Goal: Transaction & Acquisition: Purchase product/service

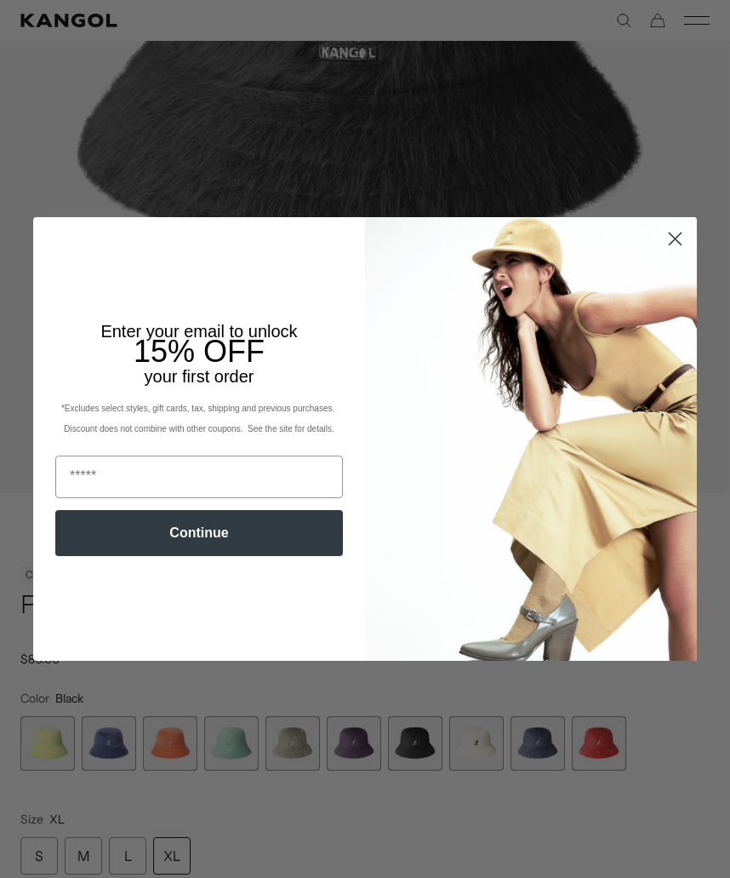
click at [681, 253] on circle "Close dialog" at bounding box center [675, 239] width 28 height 28
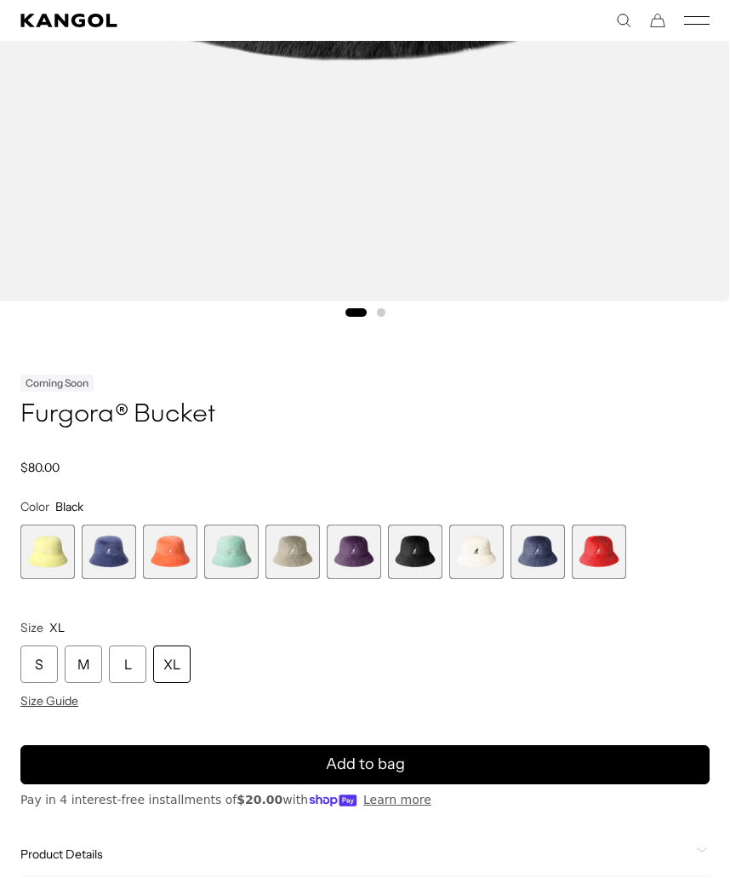
scroll to position [0, 351]
click at [129, 681] on div "L" at bounding box center [127, 663] width 37 height 37
click at [128, 681] on div "L" at bounding box center [127, 663] width 37 height 37
click at [164, 674] on div "XL" at bounding box center [171, 663] width 37 height 37
click at [125, 669] on div "L" at bounding box center [127, 663] width 37 height 37
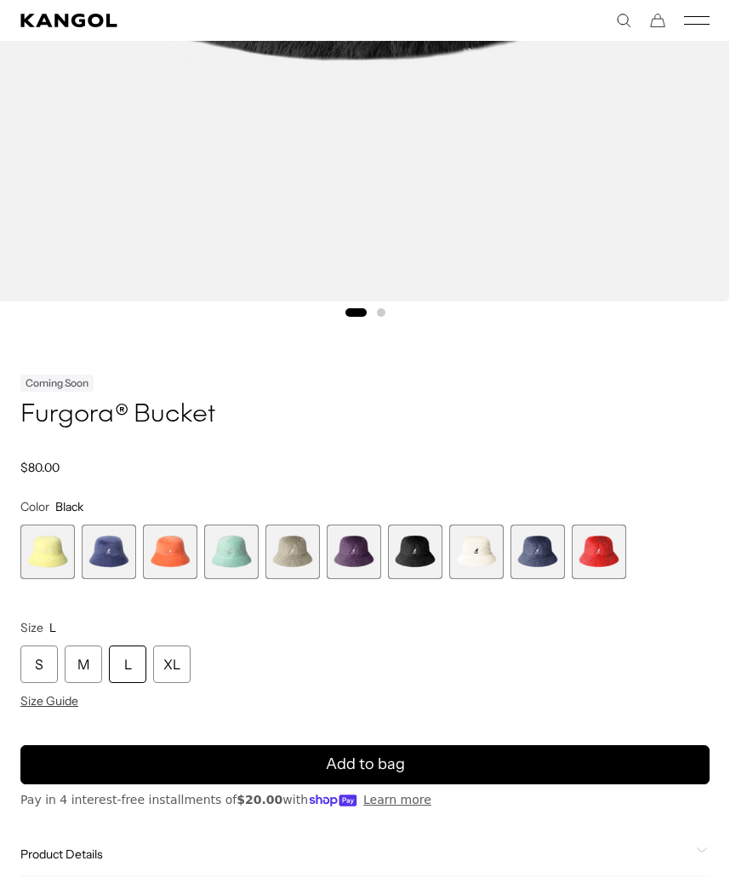
scroll to position [0, 351]
click at [546, 546] on span "9 of 10" at bounding box center [538, 551] width 54 height 54
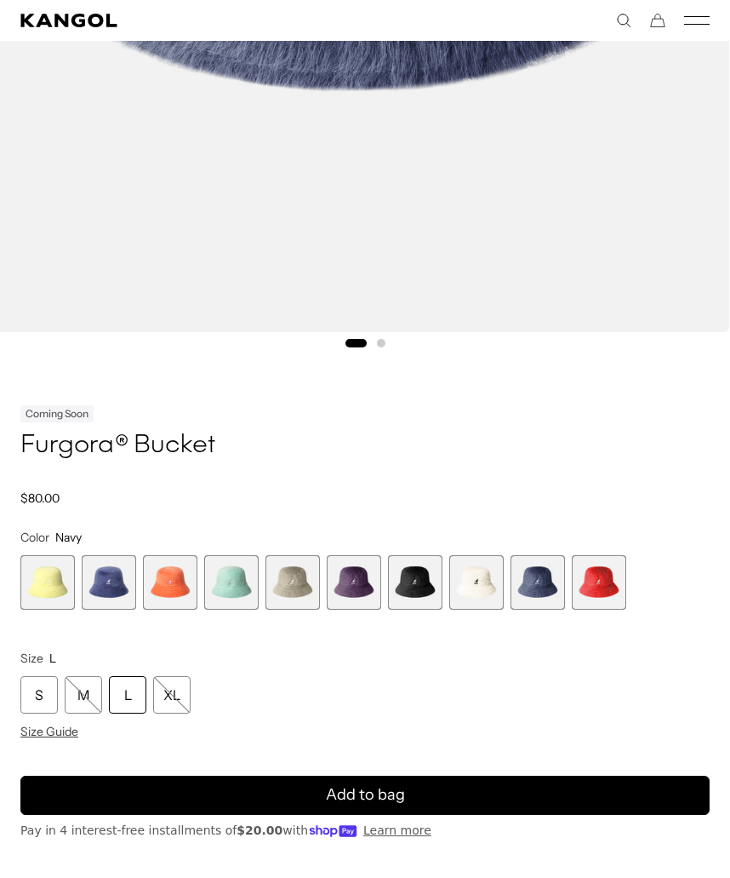
scroll to position [778, 0]
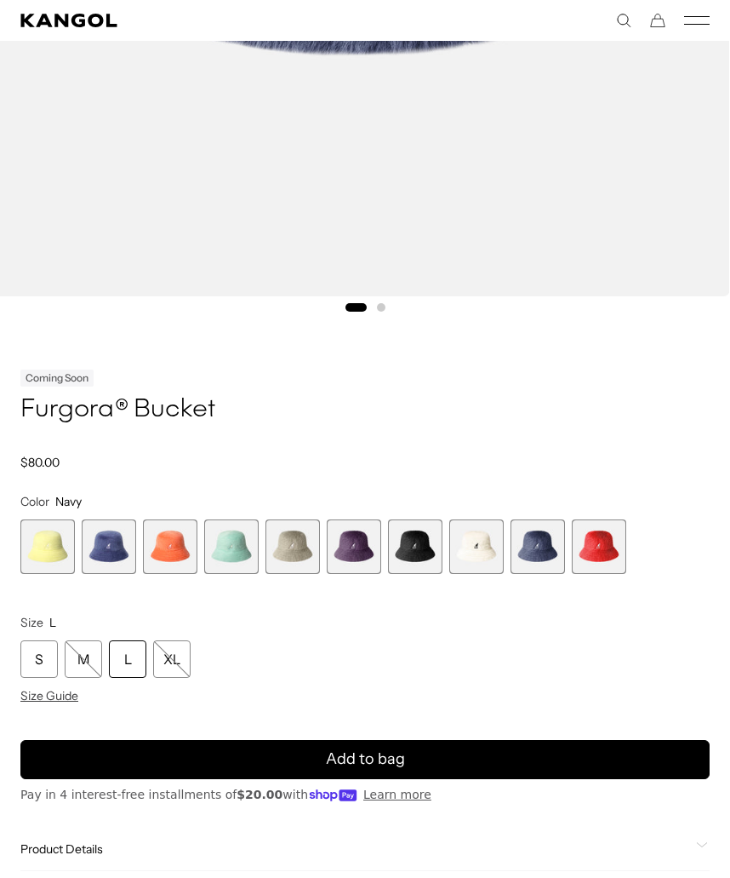
click at [483, 534] on span "8 of 10" at bounding box center [476, 546] width 54 height 54
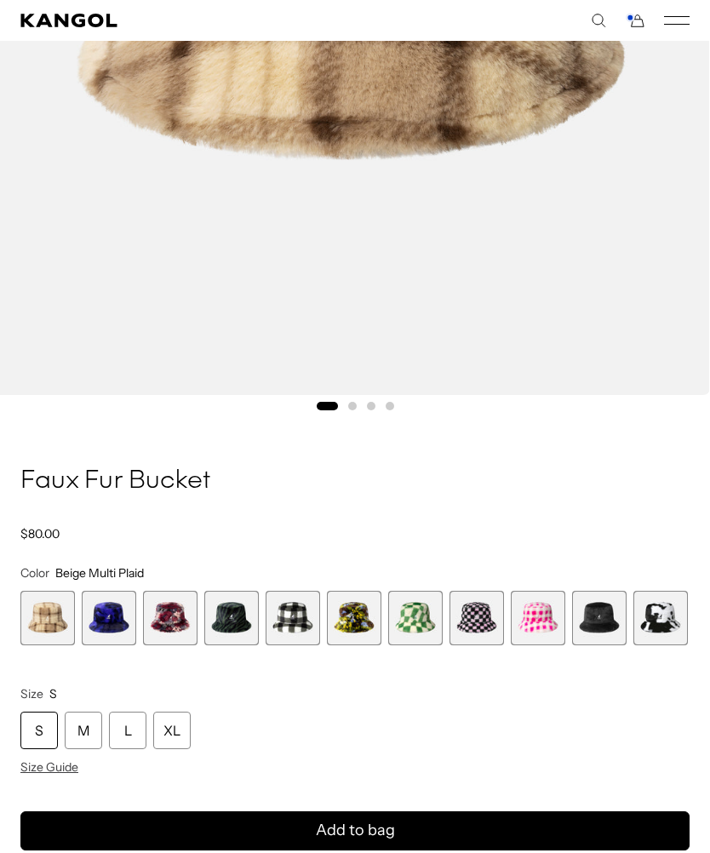
click at [109, 602] on span "2 of 12" at bounding box center [109, 618] width 54 height 54
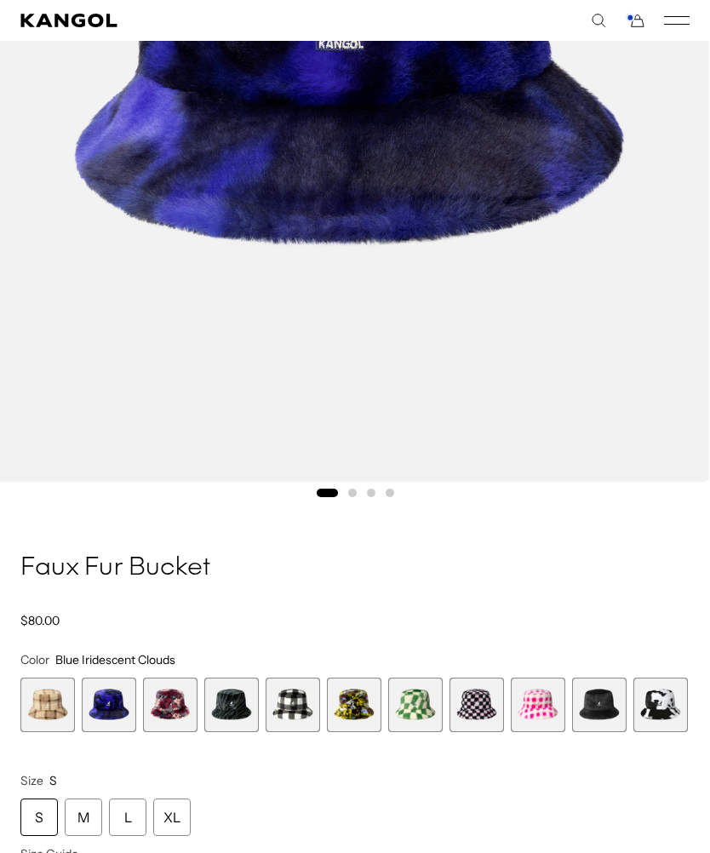
scroll to position [664, 0]
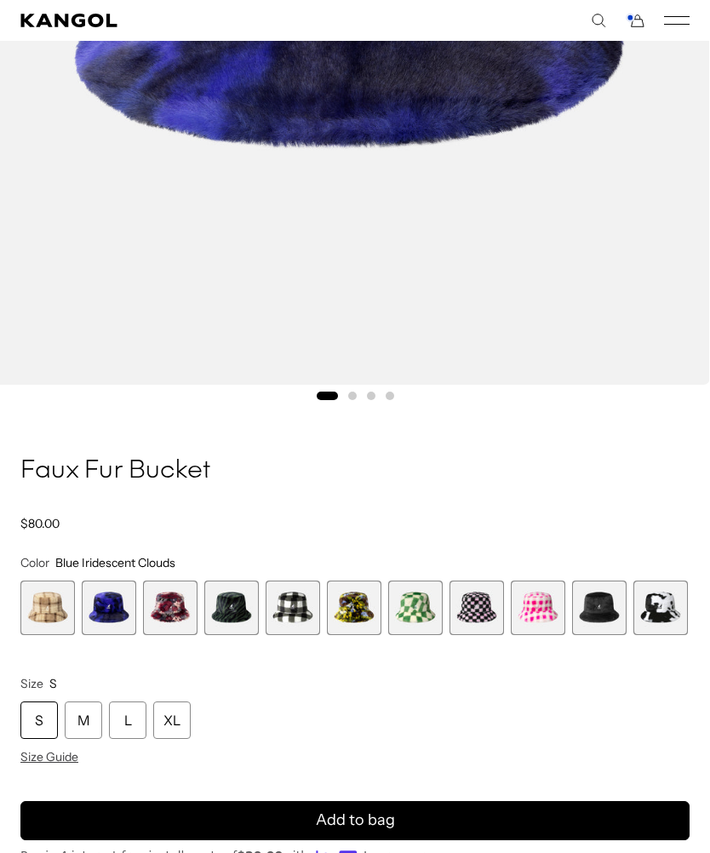
click at [123, 727] on div "L" at bounding box center [127, 719] width 37 height 37
click at [428, 822] on button "Add to bag" at bounding box center [354, 820] width 669 height 39
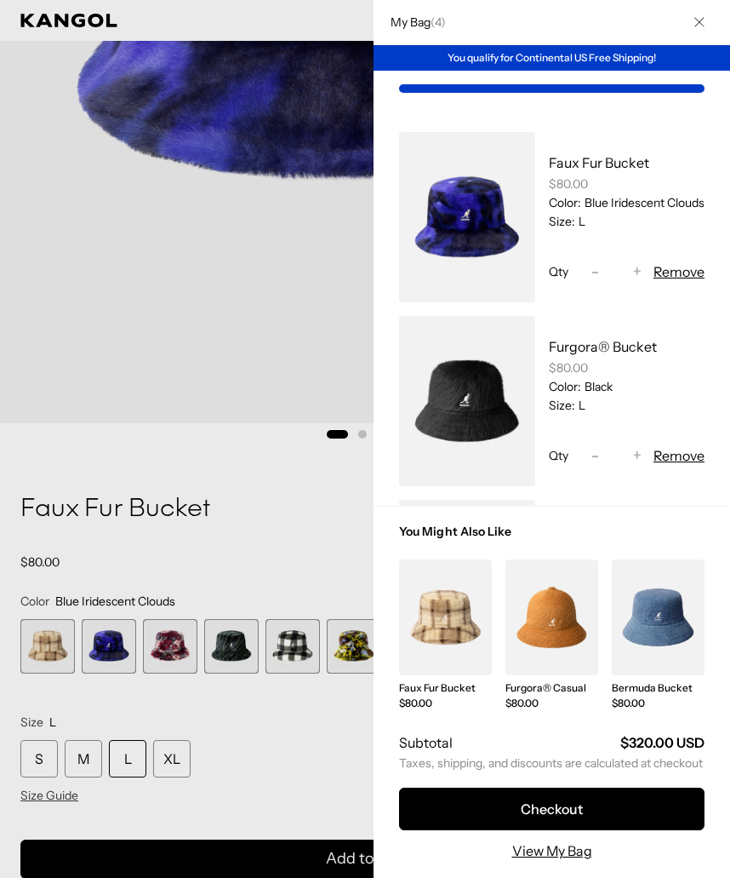
scroll to position [0, 0]
click at [699, 23] on icon "Close" at bounding box center [699, 22] width 9 height 9
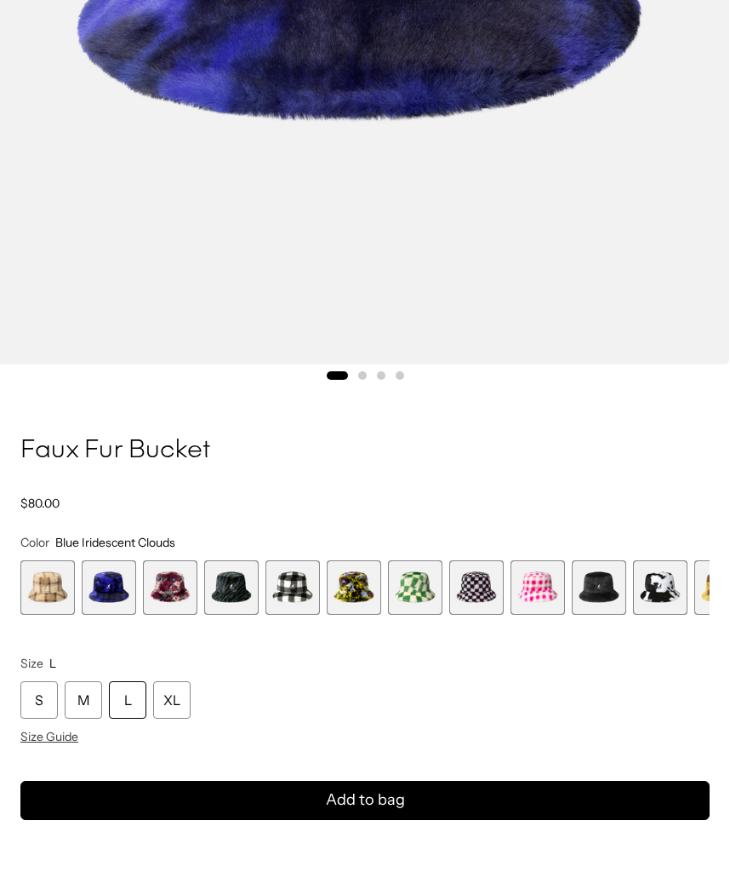
scroll to position [712, 0]
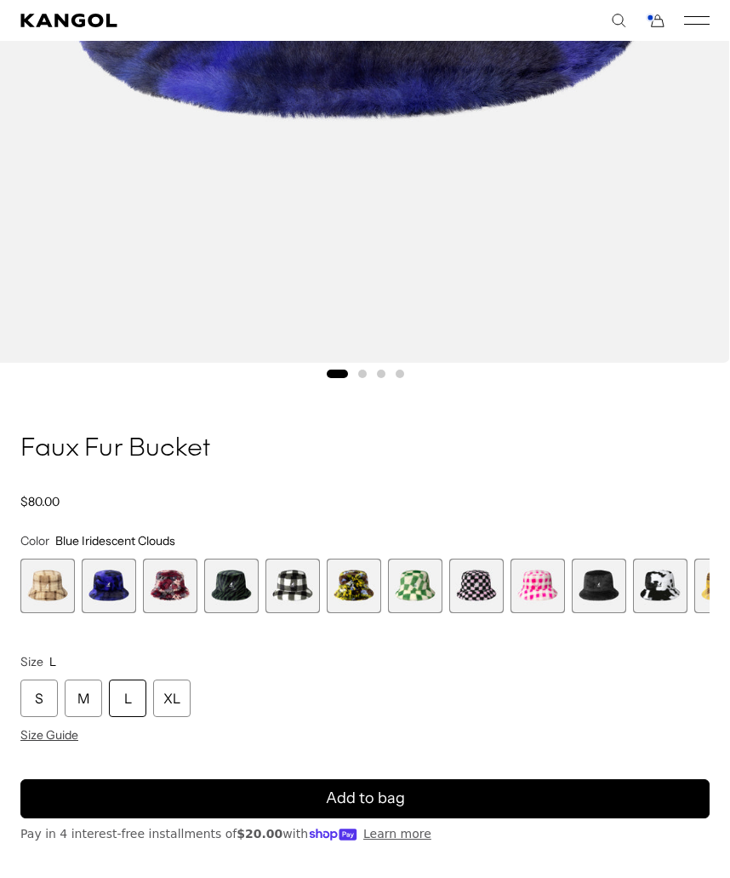
click at [698, 17] on icon "Mobile Menu" at bounding box center [697, 20] width 26 height 15
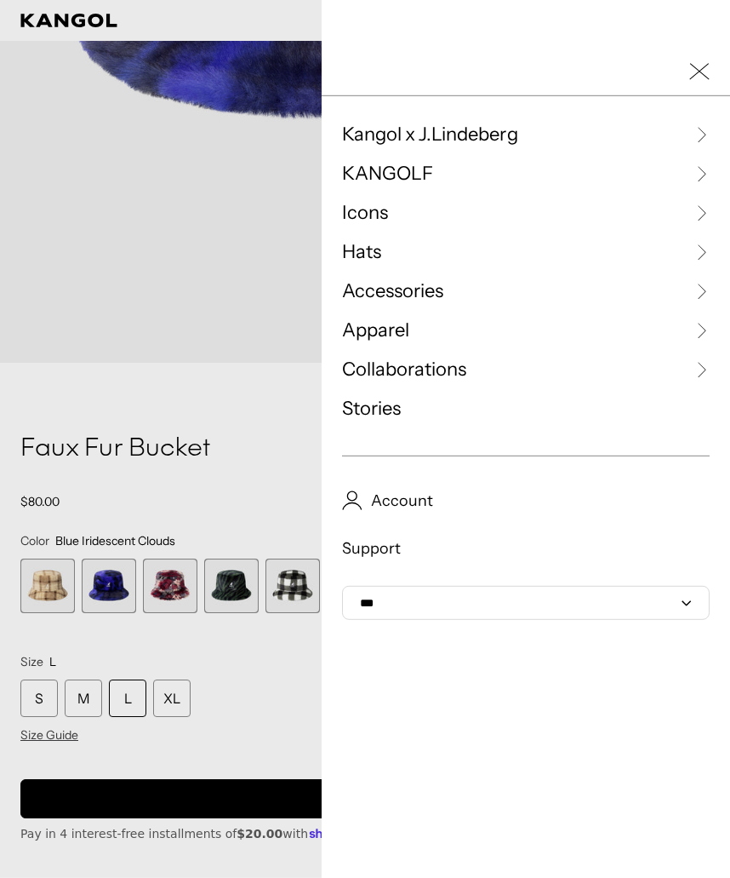
scroll to position [0, 351]
click at [420, 295] on span "Accessories" at bounding box center [392, 291] width 101 height 26
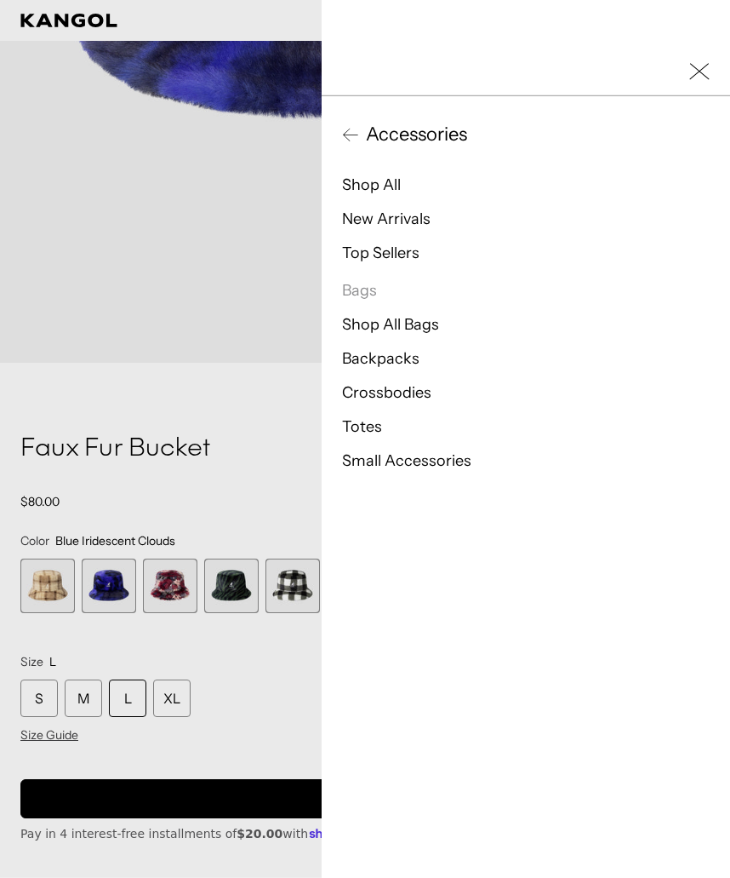
scroll to position [0, 0]
click at [352, 144] on button "Accessories" at bounding box center [526, 135] width 368 height 26
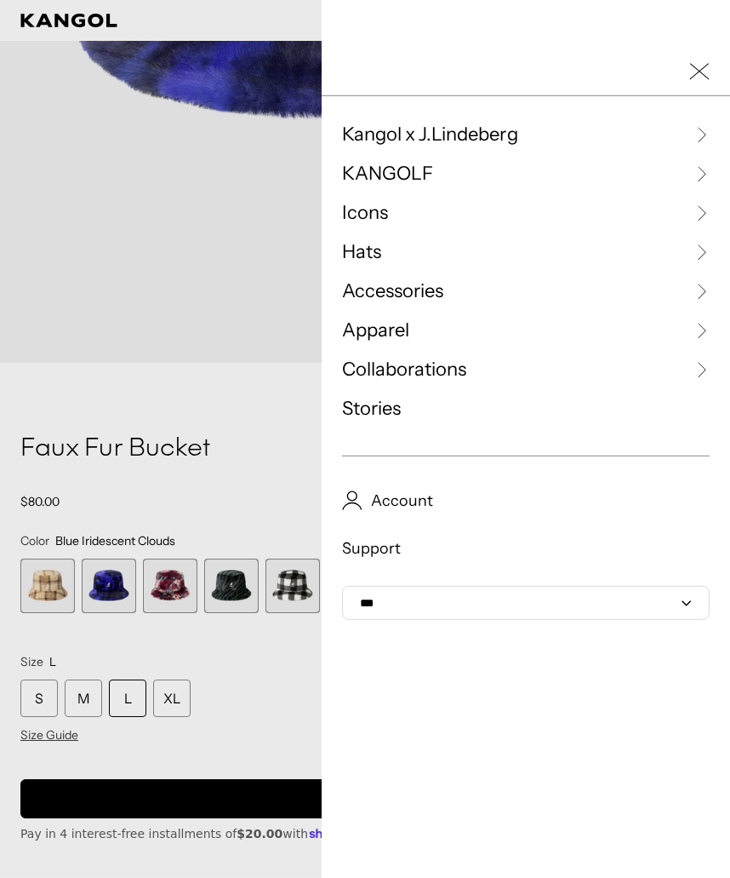
scroll to position [0, 351]
click at [370, 244] on span "Hats" at bounding box center [361, 252] width 39 height 26
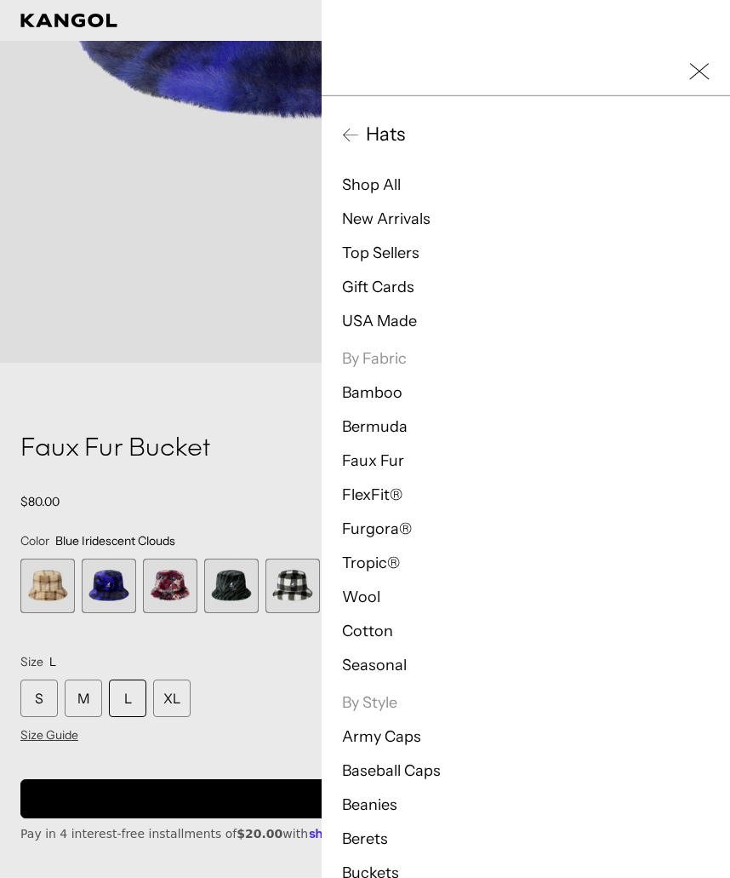
scroll to position [0, 0]
click at [383, 180] on link "Shop All" at bounding box center [371, 184] width 59 height 19
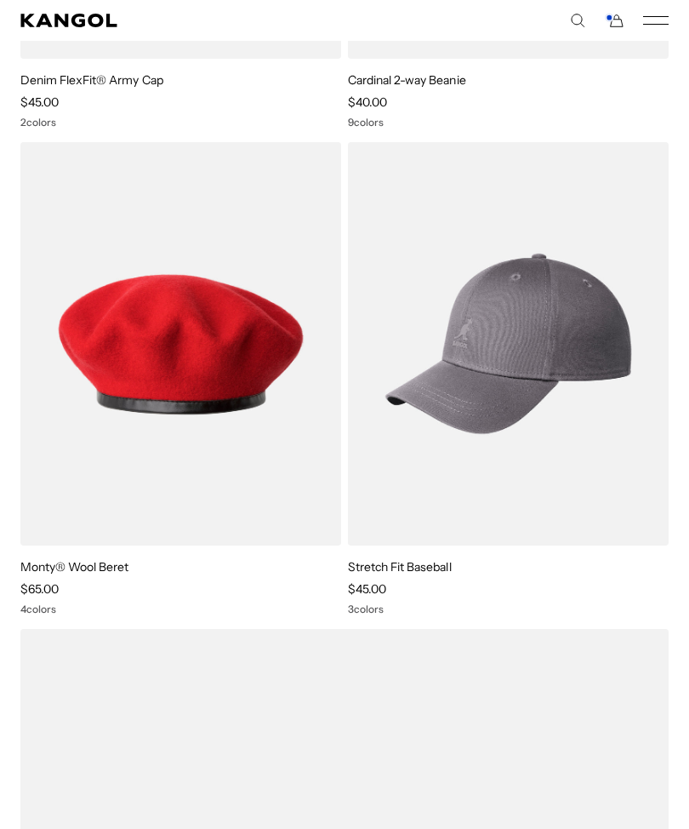
scroll to position [0, 351]
